Goal: Transaction & Acquisition: Purchase product/service

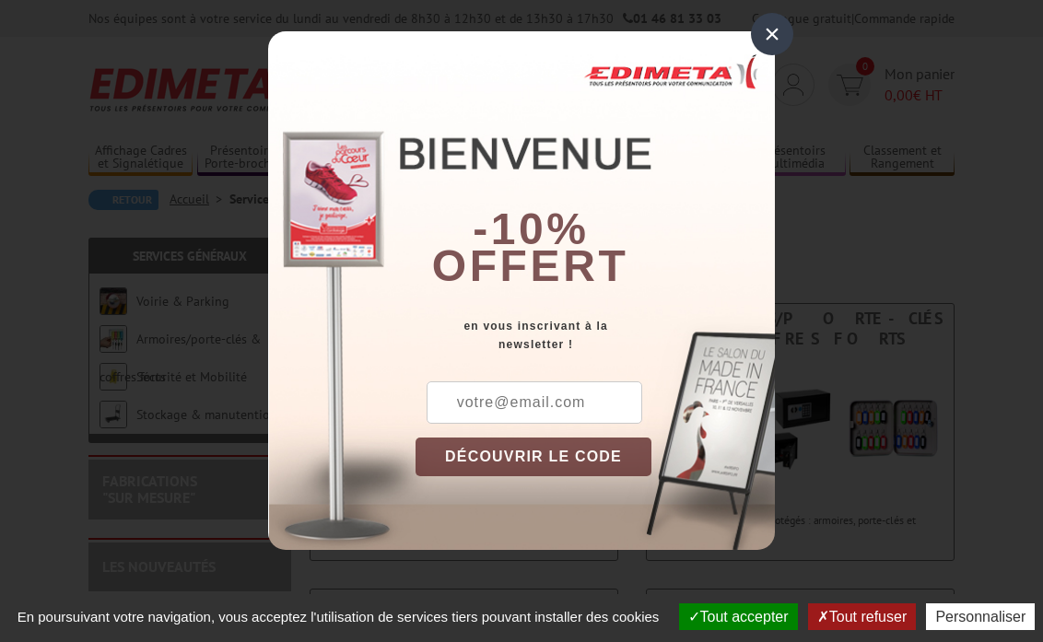
click at [769, 31] on div "×" at bounding box center [772, 34] width 42 height 42
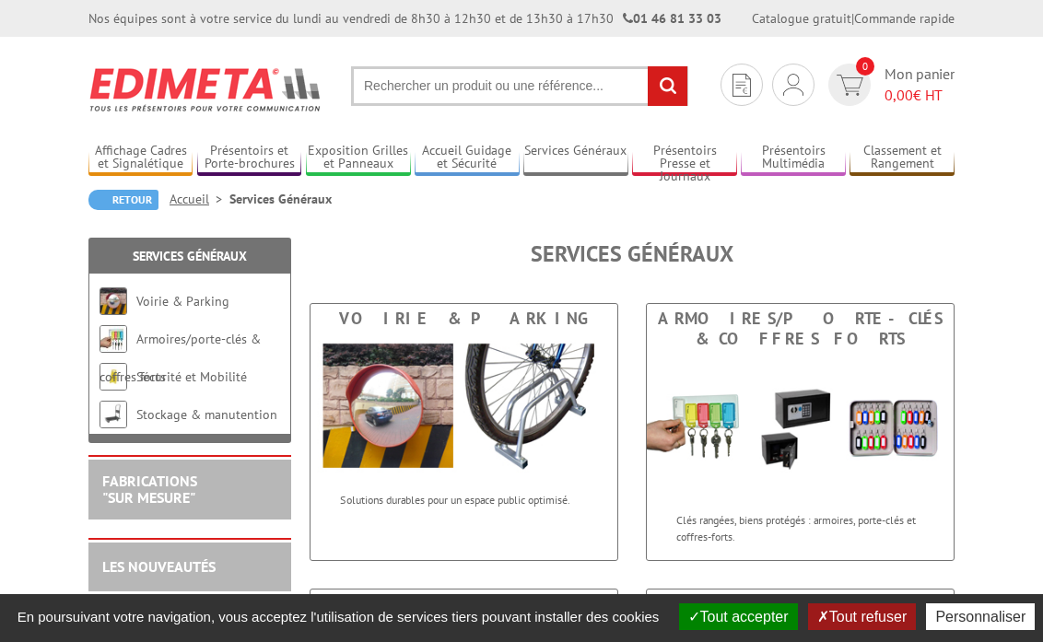
click at [431, 88] on input "text" at bounding box center [519, 86] width 337 height 40
type input "piles LR44"
click at [668, 84] on input "rechercher" at bounding box center [668, 86] width 40 height 40
